Goal: Browse casually

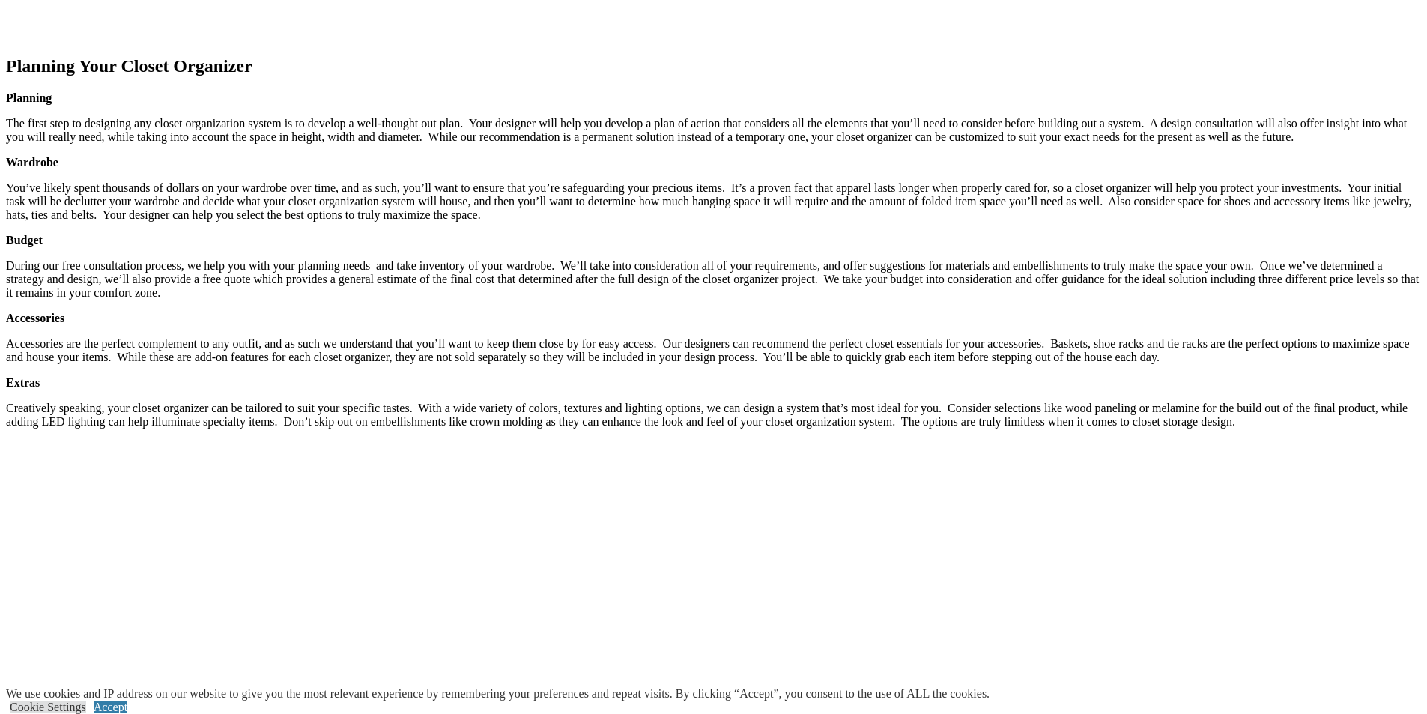
drag, startPoint x: 1402, startPoint y: 693, endPoint x: 1411, endPoint y: 695, distance: 9.1
click at [127, 701] on link "Accept" at bounding box center [111, 707] width 34 height 13
